Goal: Task Accomplishment & Management: Complete application form

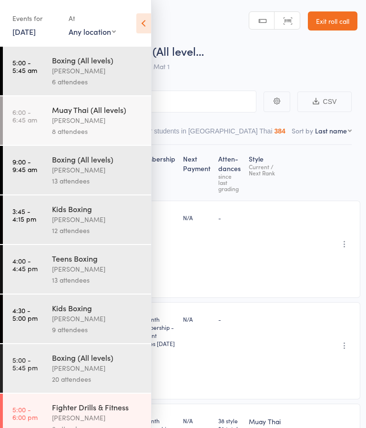
click at [326, 20] on link "Exit roll call" at bounding box center [333, 20] width 50 height 19
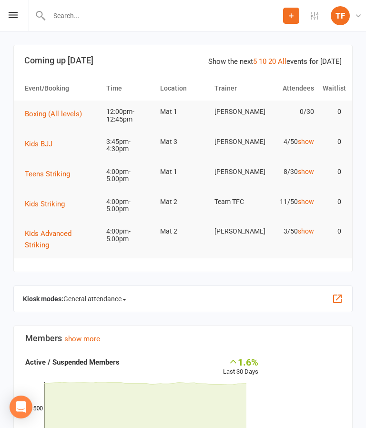
click at [22, 24] on div "Prospect Member Non-attending contact Class / event Appointment Grading event T…" at bounding box center [183, 15] width 366 height 31
click at [12, 16] on icon at bounding box center [13, 15] width 9 height 6
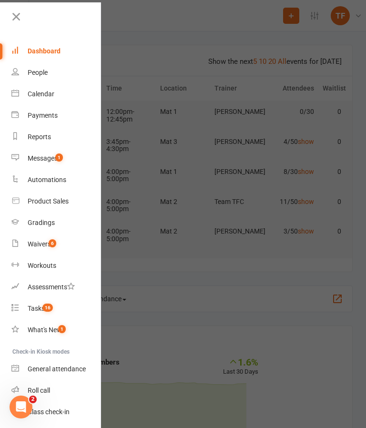
click at [48, 244] on div "Waivers" at bounding box center [39, 244] width 23 height 8
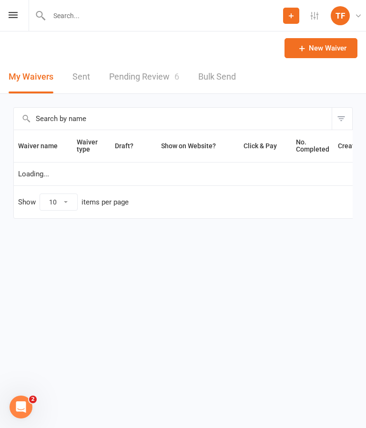
click at [149, 78] on link "Pending Review 6" at bounding box center [144, 77] width 70 height 33
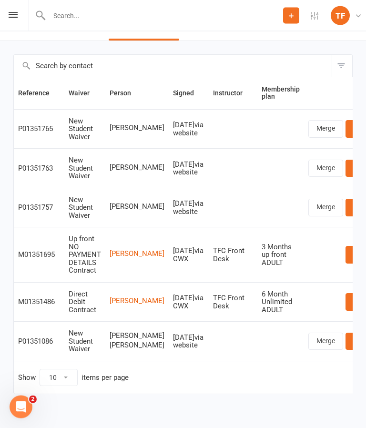
scroll to position [25, 0]
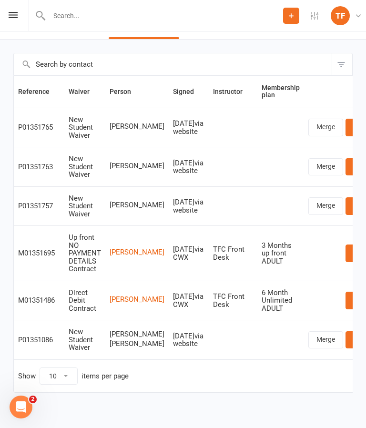
click at [346, 128] on link "Review" at bounding box center [364, 127] width 37 height 17
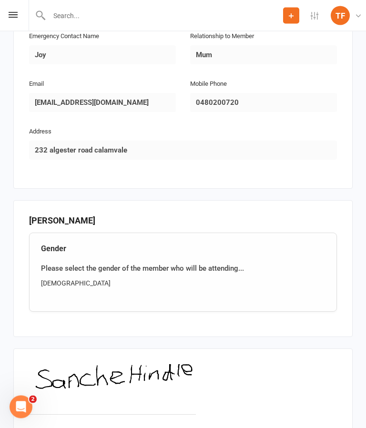
scroll to position [572, 0]
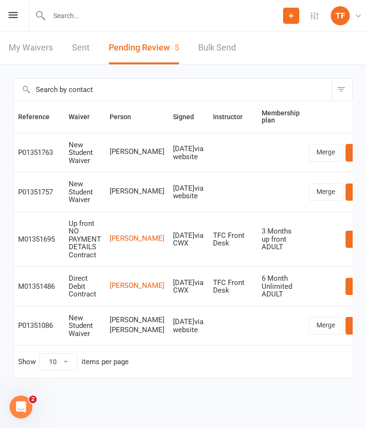
click at [128, 21] on input "text" at bounding box center [164, 15] width 237 height 13
click at [123, 17] on input "text" at bounding box center [184, 15] width 332 height 13
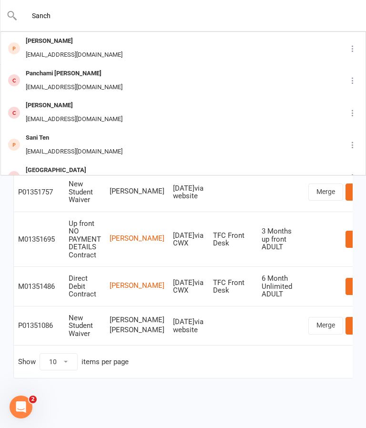
type input "Sanch"
click at [111, 65] on div "Panchami [PERSON_NAME] [EMAIL_ADDRESS][DOMAIN_NAME]" at bounding box center [165, 80] width 328 height 31
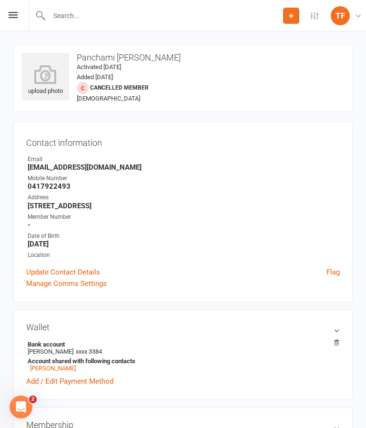
click at [108, 22] on input "text" at bounding box center [164, 15] width 237 height 13
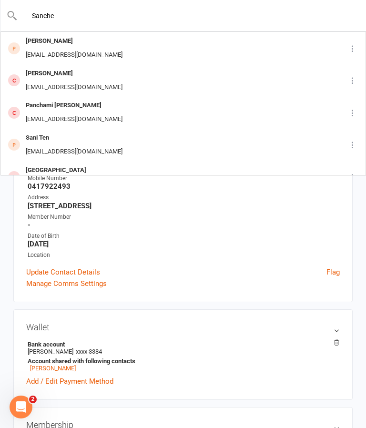
type input "Sanche"
click at [44, 45] on div "[PERSON_NAME]" at bounding box center [74, 41] width 102 height 14
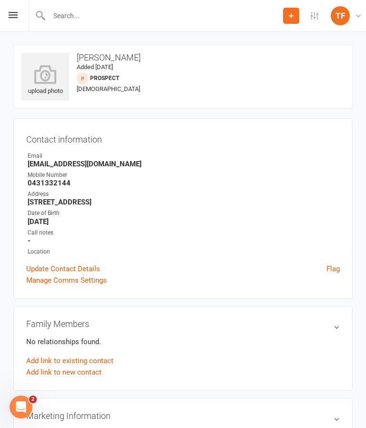
click at [48, 74] on icon at bounding box center [45, 74] width 48 height 19
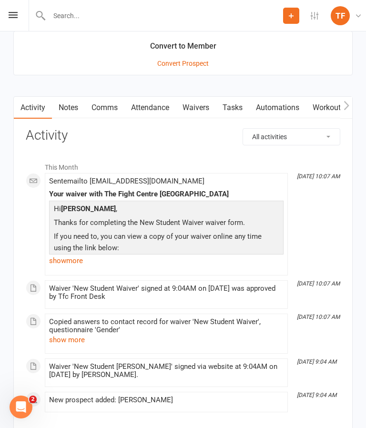
scroll to position [1016, 0]
click at [200, 100] on link "Waivers" at bounding box center [196, 108] width 40 height 22
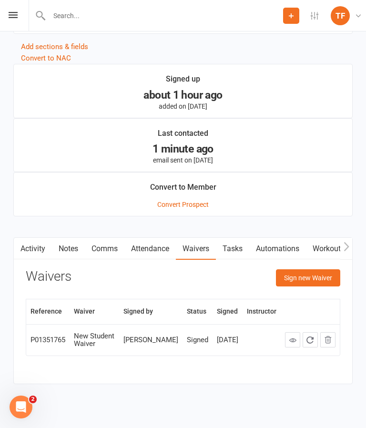
click at [323, 282] on button "Sign new Waiver" at bounding box center [308, 277] width 64 height 17
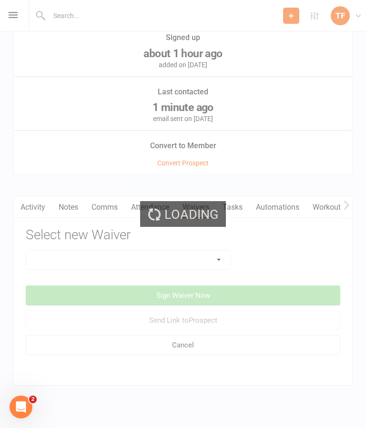
scroll to position [937, 0]
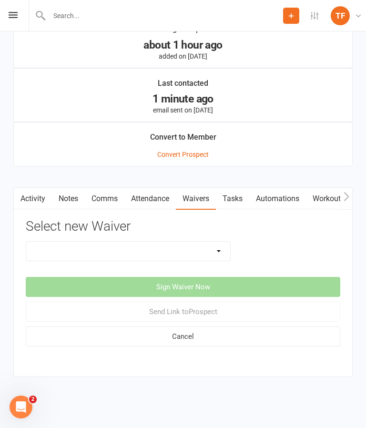
click at [215, 251] on select "Direct Debit Contract New Student Waiver Online - Adults - 12 Month DD Online -…" at bounding box center [128, 251] width 204 height 19
select select "2207"
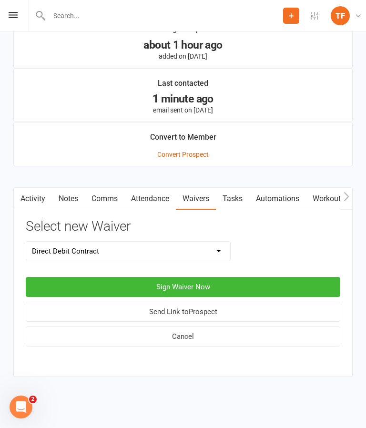
click at [207, 277] on button "Sign Waiver Now" at bounding box center [183, 287] width 315 height 20
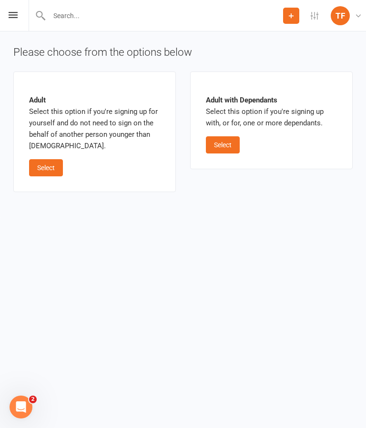
click at [56, 161] on button "Select" at bounding box center [46, 167] width 34 height 17
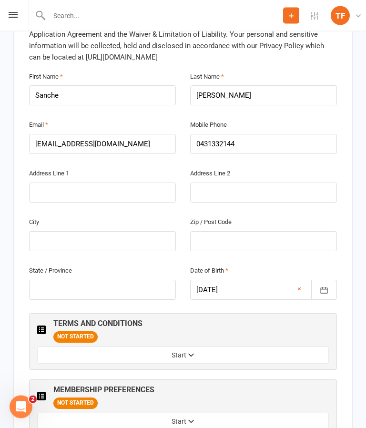
scroll to position [322, 0]
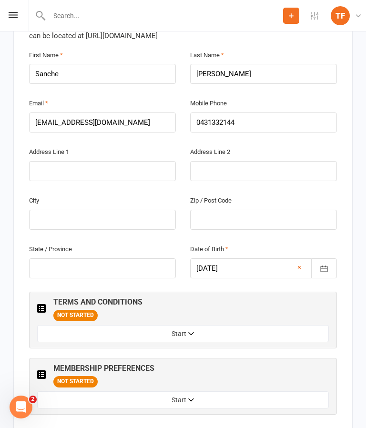
click at [203, 325] on button "Start" at bounding box center [183, 333] width 292 height 17
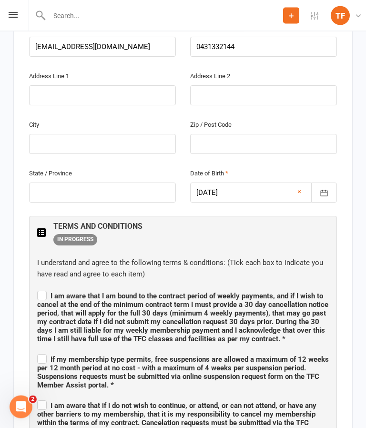
click at [51, 292] on span "I am aware that I am bound to the contract period of weekly payments, and if I …" at bounding box center [182, 317] width 291 height 51
click at [51, 288] on input "I am aware that I am bound to the contract period of weekly payments, and if I …" at bounding box center [183, 288] width 292 height 0
click at [42, 292] on span "I am aware that I am bound to the contract period of weekly payments, and if I …" at bounding box center [182, 317] width 291 height 51
click at [42, 287] on input "I am aware that I am bound to the contract period of weekly payments, and if I …" at bounding box center [183, 287] width 292 height 0
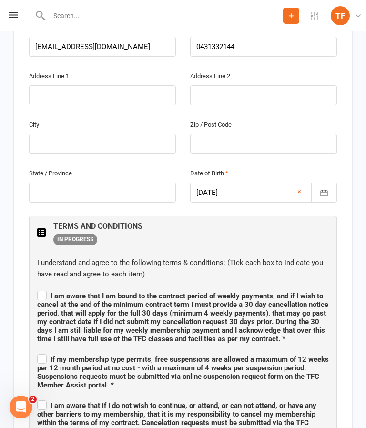
checkbox input "false"
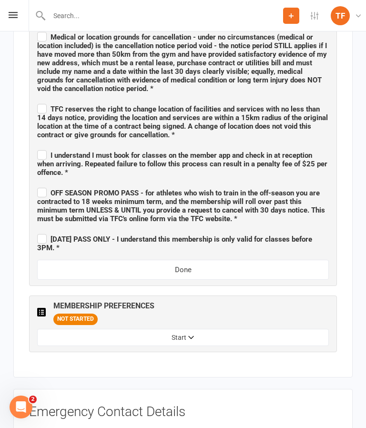
scroll to position [1069, 0]
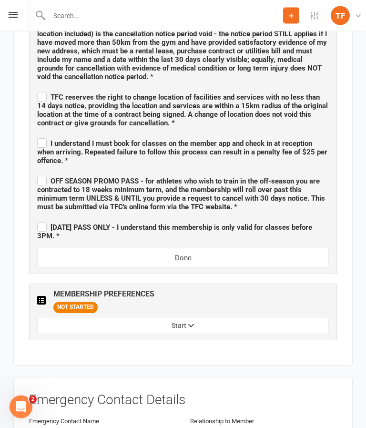
click at [198, 317] on button "Start" at bounding box center [183, 325] width 292 height 17
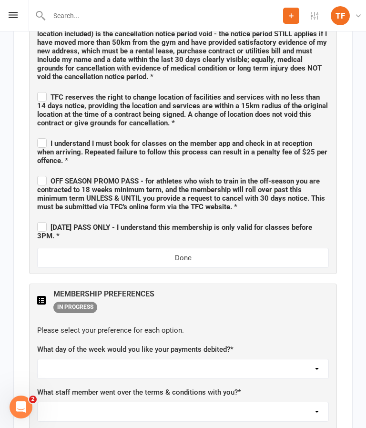
click at [186, 359] on select "[DATE] [DATE] [DATE] [DATE] [DATE]" at bounding box center [183, 368] width 291 height 19
select select "[DATE]"
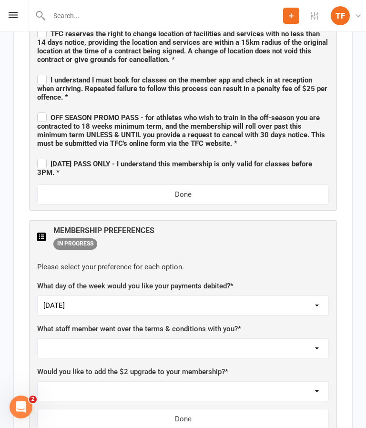
scroll to position [1132, 0]
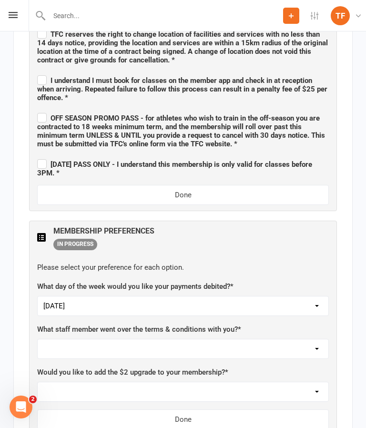
click at [307, 339] on select "Not sure [PERSON_NAME] [PERSON_NAME] [PERSON_NAME] [PERSON_NAME] [PERSON_NAME] …" at bounding box center [183, 348] width 291 height 19
select select "[PERSON_NAME]"
click at [295, 382] on select "Yes, please add Not at this time" at bounding box center [183, 391] width 291 height 19
select select "Yes, please add"
click at [197, 409] on button "Done" at bounding box center [183, 419] width 292 height 20
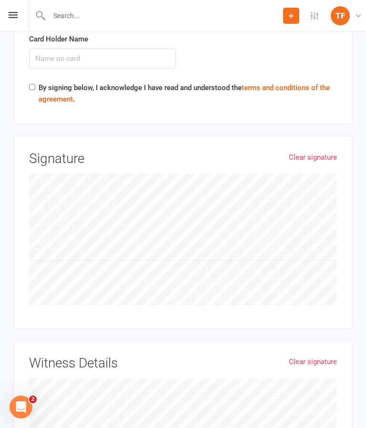
scroll to position [2559, 0]
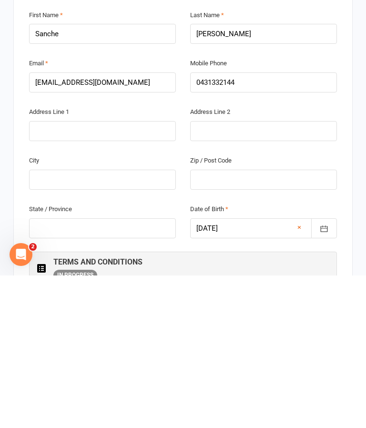
scroll to position [222, 0]
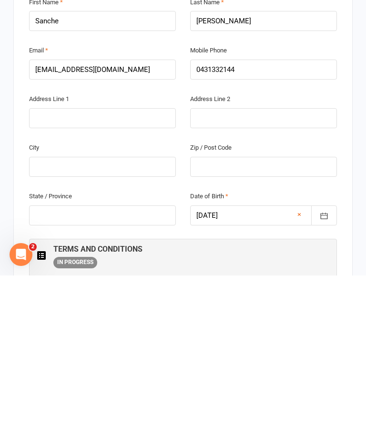
type input "[PERSON_NAME]"
click at [50, 261] on input "text" at bounding box center [102, 271] width 147 height 20
type input "232 algester road [GEOGRAPHIC_DATA]"
click at [73, 309] on input "text" at bounding box center [102, 319] width 147 height 20
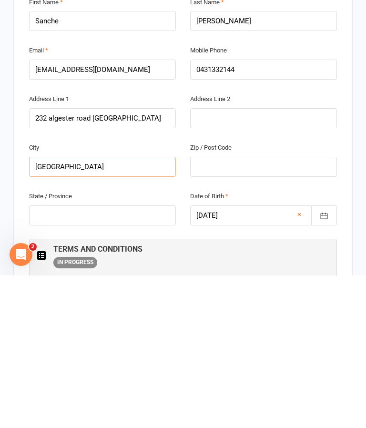
type input "[GEOGRAPHIC_DATA]"
click at [286, 309] on input "text" at bounding box center [263, 319] width 147 height 20
type input "4116"
click at [52, 358] on input "text" at bounding box center [102, 368] width 147 height 20
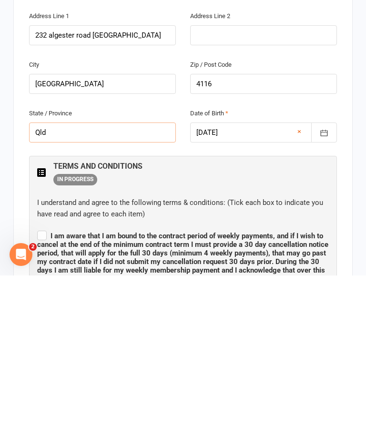
type input "Qld"
click at [42, 381] on span "I am aware that I am bound to the contract period of weekly payments, and if I …" at bounding box center [183, 408] width 292 height 54
click at [42, 380] on input "I am aware that I am bound to the contract period of weekly payments, and if I …" at bounding box center [183, 380] width 292 height 0
checkbox input "true"
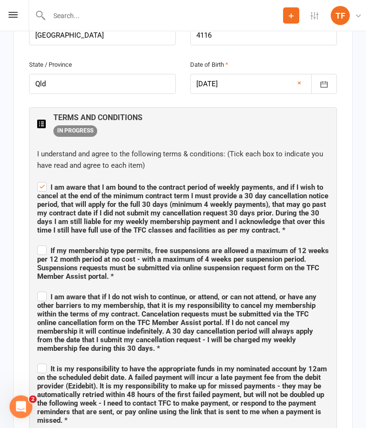
scroll to position [504, 0]
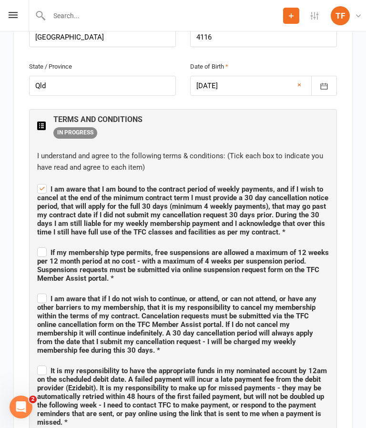
click at [42, 244] on input "If my membership type permits, free suspensions are allowed a maximum of 12 wee…" at bounding box center [183, 244] width 292 height 0
checkbox input "true"
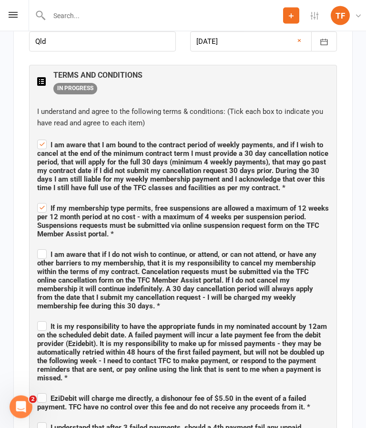
scroll to position [548, 0]
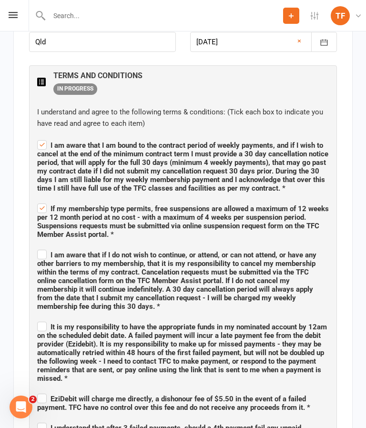
click at [38, 248] on label "I am aware that if I do not wish to continue, or attend, or can not attend, or …" at bounding box center [183, 279] width 292 height 63
click at [38, 246] on input "I am aware that if I do not wish to continue, or attend, or can not attend, or …" at bounding box center [183, 246] width 292 height 0
checkbox input "true"
click at [41, 320] on label "It is my responsibility to have the appropriate funds in my nominated account b…" at bounding box center [183, 351] width 292 height 63
click at [41, 318] on input "It is my responsibility to have the appropriate funds in my nominated account b…" at bounding box center [183, 318] width 292 height 0
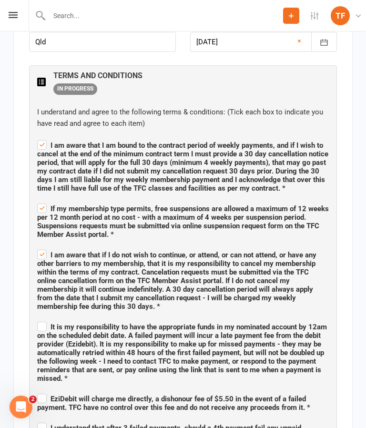
checkbox input "true"
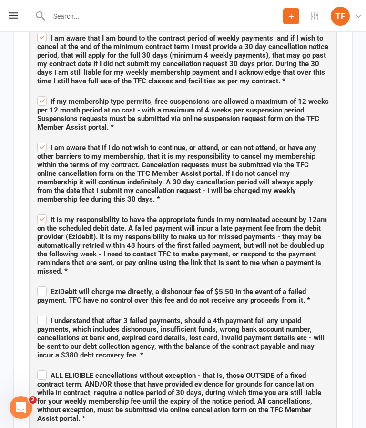
click at [39, 284] on span "EziDebit will charge me directly, a dishonour fee of $5.50 in the event of a fa…" at bounding box center [183, 294] width 292 height 20
click at [39, 283] on input "EziDebit will charge me directly, a dishonour fee of $5.50 in the event of a fa…" at bounding box center [183, 283] width 292 height 0
checkbox input "true"
click at [39, 314] on label "I understand that after 3 failed payments, should a 4th payment fail any unpaid…" at bounding box center [183, 337] width 292 height 46
click at [39, 312] on input "I understand that after 3 failed payments, should a 4th payment fail any unpaid…" at bounding box center [183, 312] width 292 height 0
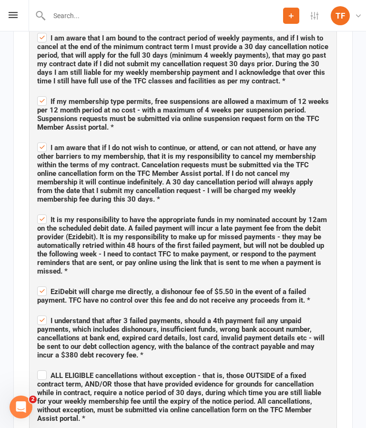
checkbox input "true"
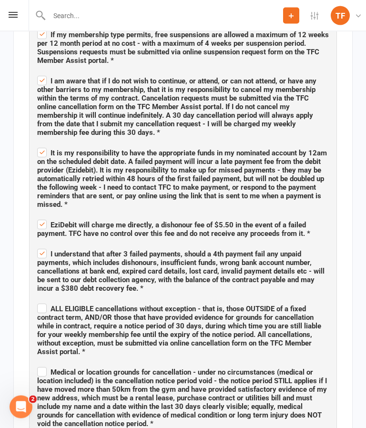
scroll to position [721, 0]
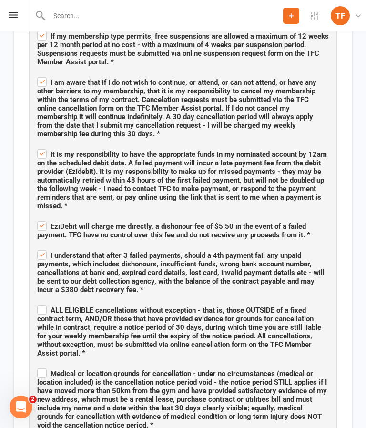
click at [42, 303] on label "ALL ELIGIBLE cancellations without exception - that is, those OUTSIDE of a fixe…" at bounding box center [183, 330] width 292 height 54
click at [42, 302] on input "ALL ELIGIBLE cancellations without exception - that is, those OUTSIDE of a fixe…" at bounding box center [183, 302] width 292 height 0
checkbox input "true"
click at [46, 365] on input "Medical or location grounds for cancellation - under no circumstances (medical …" at bounding box center [183, 365] width 292 height 0
checkbox input "true"
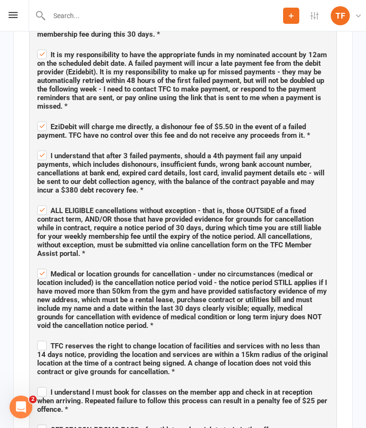
click at [41, 339] on label "TFC reserves the right to change location of facilities and services with no le…" at bounding box center [183, 357] width 292 height 37
click at [41, 337] on input "TFC reserves the right to change location of facilities and services with no le…" at bounding box center [183, 337] width 292 height 0
checkbox input "true"
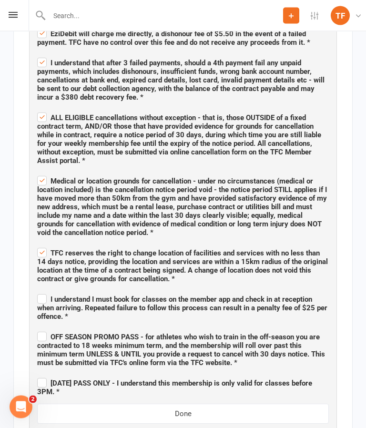
scroll to position [913, 0]
click at [43, 292] on label "I understand I must book for classes on the member app and check in at receptio…" at bounding box center [183, 306] width 292 height 29
click at [43, 291] on input "I understand I must book for classes on the member app and check in at receptio…" at bounding box center [183, 291] width 292 height 0
checkbox input "true"
click at [39, 328] on input "OFF SEASON PROMO PASS - for athletes who wish to train in the off-season you ar…" at bounding box center [183, 328] width 292 height 0
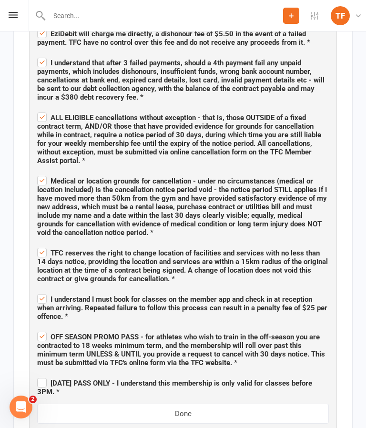
click at [38, 340] on span "OFF SEASON PROMO PASS - for athletes who wish to train in the off-season you ar…" at bounding box center [181, 350] width 288 height 34
click at [38, 328] on input "OFF SEASON PROMO PASS - for athletes who wish to train in the off-season you ar…" at bounding box center [183, 328] width 292 height 0
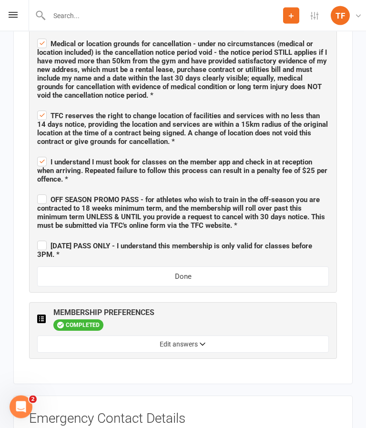
scroll to position [1058, 0]
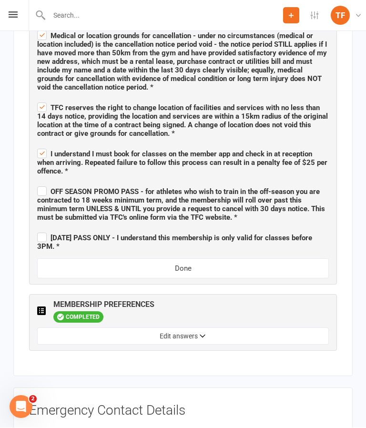
click at [40, 185] on label "OFF SEASON PROMO PASS - for athletes who wish to train in the off-season you ar…" at bounding box center [183, 203] width 292 height 37
click at [40, 183] on input "OFF SEASON PROMO PASS - for athletes who wish to train in the off-season you ar…" at bounding box center [183, 183] width 292 height 0
checkbox input "true"
click at [41, 231] on label "[DATE] PASS ONLY - I understand this membership is only valid for classes befor…" at bounding box center [183, 241] width 292 height 20
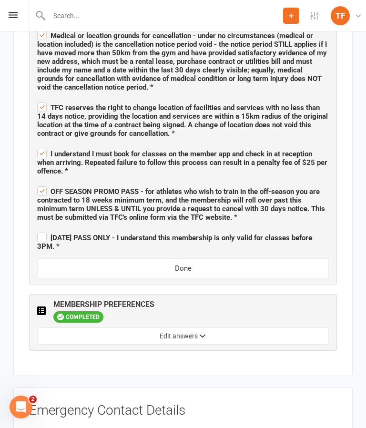
click at [41, 229] on input "[DATE] PASS ONLY - I understand this membership is only valid for classes befor…" at bounding box center [183, 229] width 292 height 0
click at [39, 231] on label "[DATE] PASS ONLY - I understand this membership is only valid for classes befor…" at bounding box center [183, 241] width 292 height 20
click at [39, 229] on input "[DATE] PASS ONLY - I understand this membership is only valid for classes befor…" at bounding box center [183, 229] width 292 height 0
checkbox input "false"
click at [46, 184] on label "OFF SEASON PROMO PASS - for athletes who wish to train in the off-season you ar…" at bounding box center [183, 202] width 292 height 37
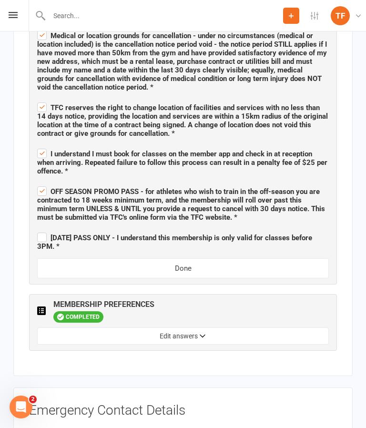
click at [46, 183] on input "OFF SEASON PROMO PASS - for athletes who wish to train in the off-season you ar…" at bounding box center [183, 183] width 292 height 0
checkbox input "false"
click at [44, 231] on label "[DATE] PASS ONLY - I understand this membership is only valid for classes befor…" at bounding box center [183, 241] width 292 height 20
click at [44, 229] on input "[DATE] PASS ONLY - I understand this membership is only valid for classes befor…" at bounding box center [183, 229] width 292 height 0
checkbox input "true"
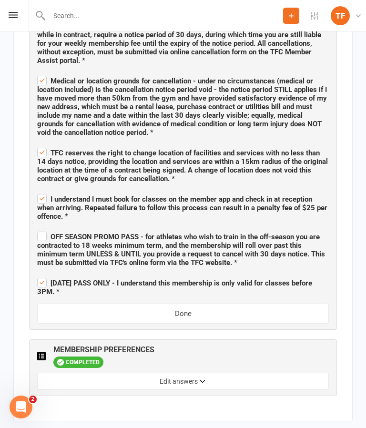
scroll to position [1012, 0]
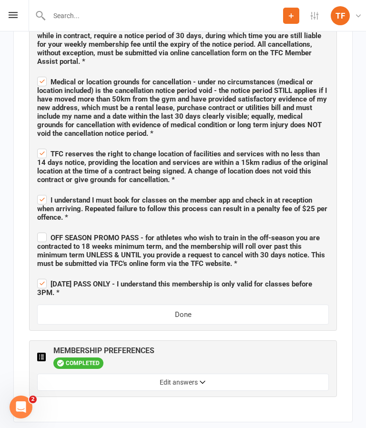
click at [51, 234] on span "OFF SEASON PROMO PASS - for athletes who wish to train in the off-season you ar…" at bounding box center [181, 251] width 288 height 34
click at [51, 229] on input "OFF SEASON PROMO PASS - for athletes who wish to train in the off-season you ar…" at bounding box center [183, 229] width 292 height 0
checkbox input "true"
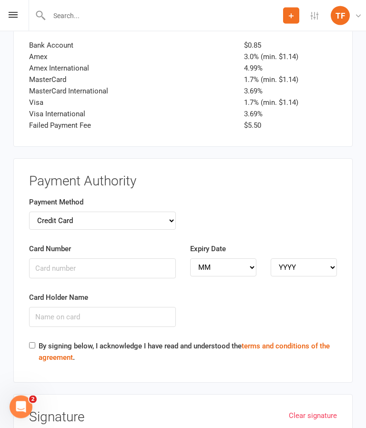
scroll to position [2214, 0]
click at [54, 212] on select "Credit Card Bank Account" at bounding box center [102, 221] width 147 height 18
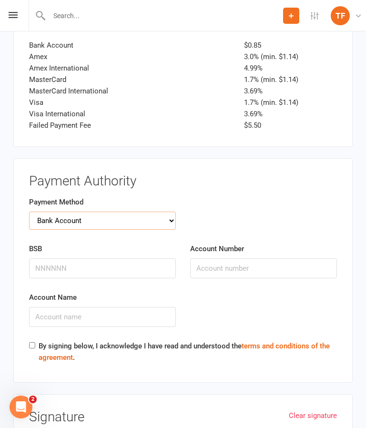
click at [56, 212] on select "Credit Card Bank Account" at bounding box center [102, 221] width 147 height 18
select select "credit_card"
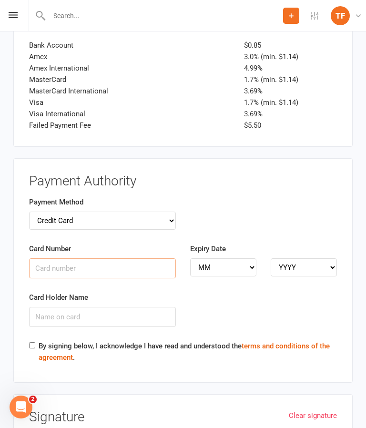
click at [53, 258] on input "Card Number" at bounding box center [102, 268] width 147 height 20
type input "[CREDIT_CARD_NUMBER]"
click at [48, 307] on input "Card Holder Name" at bounding box center [102, 317] width 147 height 20
type input "[DEMOGRAPHIC_DATA][PERSON_NAME]"
click at [234, 258] on select "MM 01 02 03 04 05 06 07 08 09 10 11 12" at bounding box center [223, 267] width 66 height 18
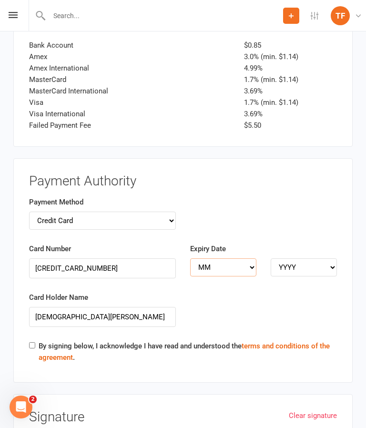
select select "04"
click at [317, 243] on div "Expiry Date MM 01 02 03 04 05 06 07 08 09 10 11 12 YYYY 2025 2026 2027 2028 202…" at bounding box center [263, 259] width 147 height 33
click at [319, 258] on select "YYYY 2025 2026 2027 2028 2029 2030 2031 2032 2033 2034" at bounding box center [304, 267] width 66 height 18
select select "2027"
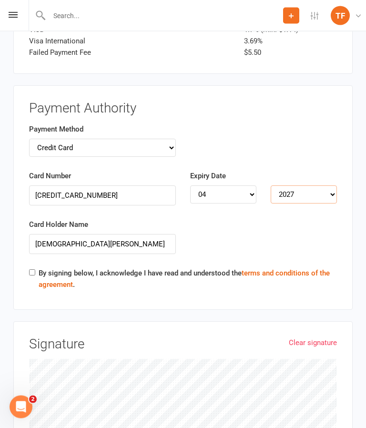
scroll to position [2287, 0]
click at [34, 267] on div "By signing below, I acknowledge I have read and understood the terms and condit…" at bounding box center [183, 280] width 308 height 27
click at [34, 269] on input "By signing below, I acknowledge I have read and understood the terms and condit…" at bounding box center [32, 272] width 6 height 6
checkbox input "true"
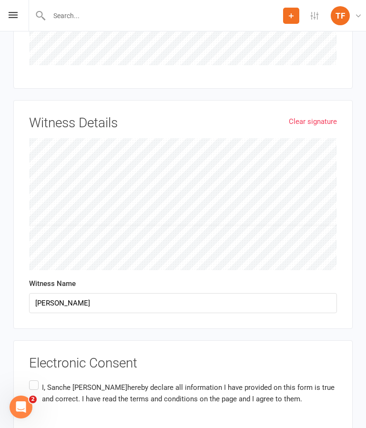
scroll to position [2713, 0]
click at [30, 378] on label "I, [PERSON_NAME] hereby declare all information I have provided on this form is…" at bounding box center [183, 393] width 308 height 30
click at [30, 378] on input "I, [PERSON_NAME] hereby declare all information I have provided on this form is…" at bounding box center [32, 378] width 6 height 0
